Goal: Navigation & Orientation: Find specific page/section

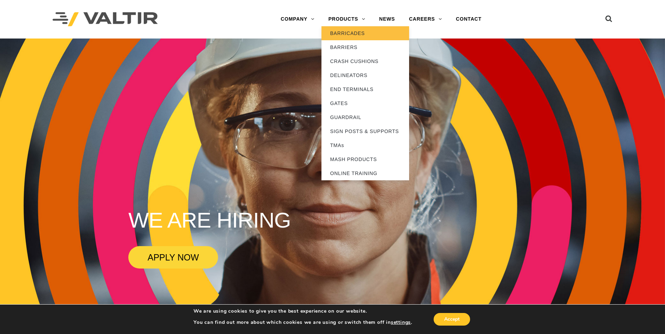
click at [346, 31] on link "BARRICADES" at bounding box center [365, 33] width 88 height 14
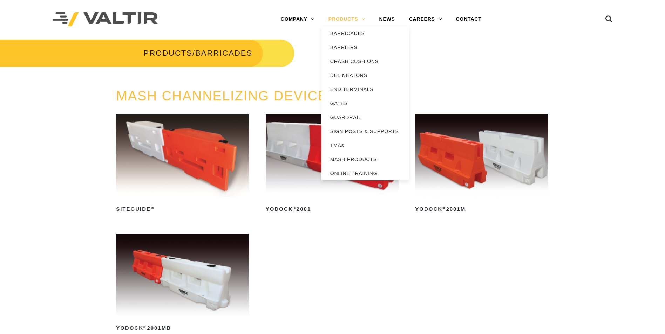
click at [351, 16] on link "PRODUCTS" at bounding box center [346, 19] width 51 height 14
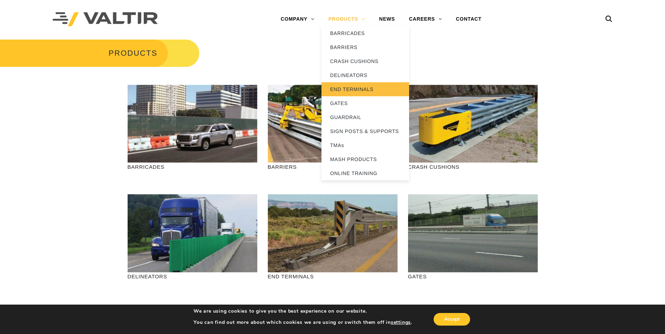
click at [348, 88] on link "END TERMINALS" at bounding box center [365, 89] width 88 height 14
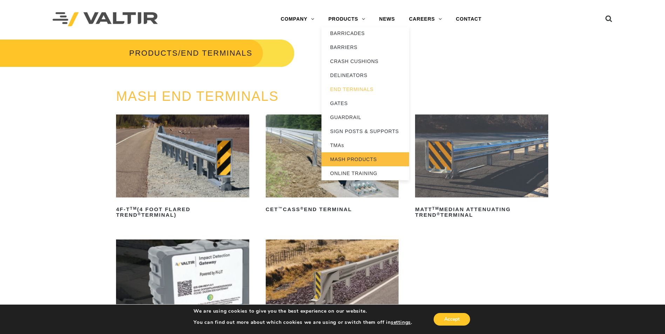
click at [352, 158] on link "MASH PRODUCTS" at bounding box center [365, 159] width 88 height 14
